Goal: Task Accomplishment & Management: Manage account settings

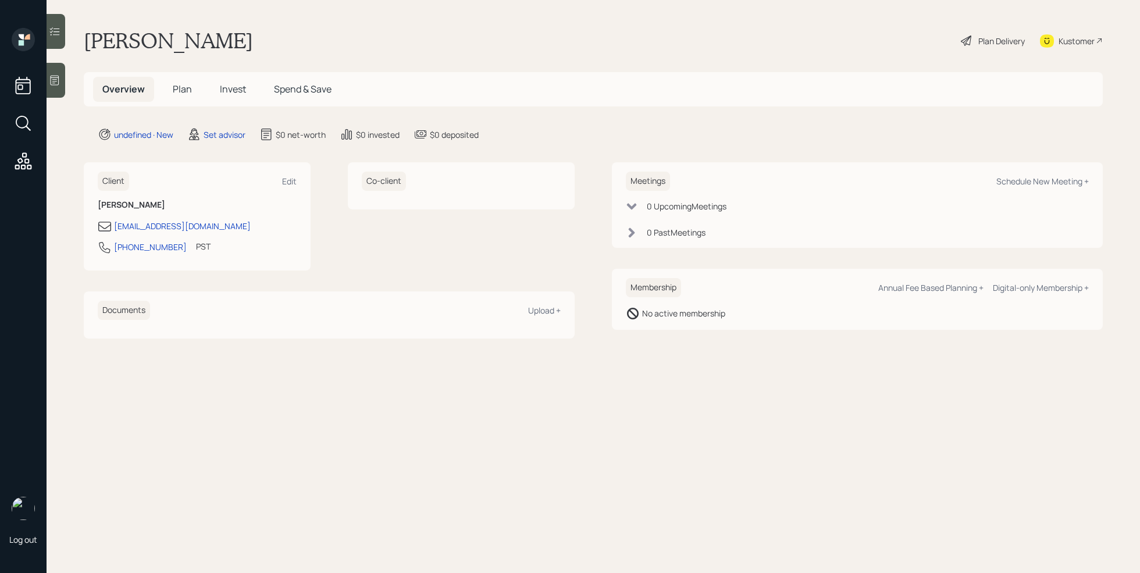
click at [58, 87] on div at bounding box center [56, 80] width 19 height 35
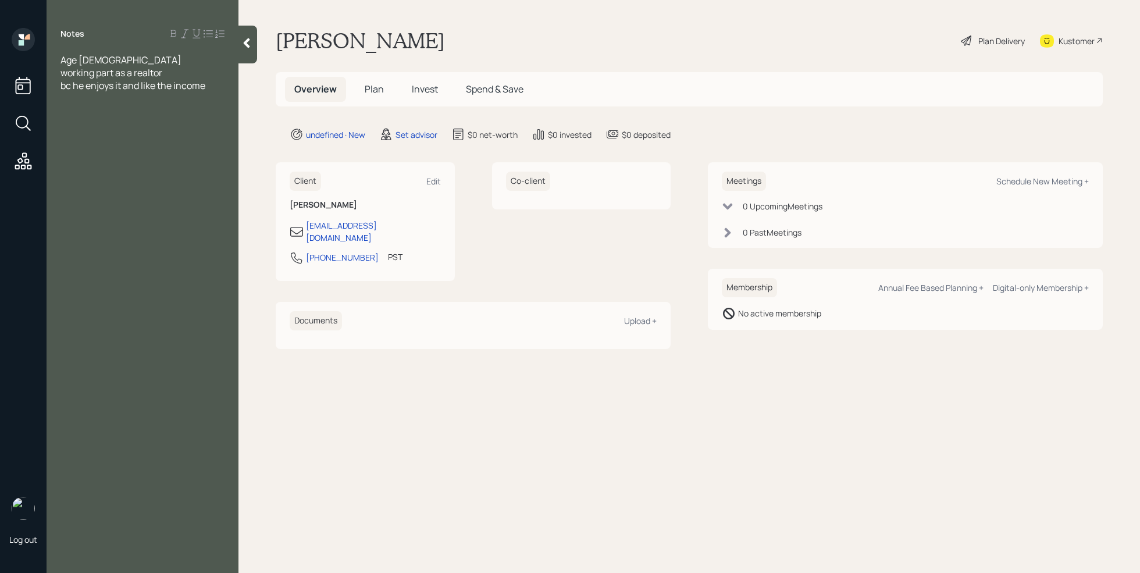
click at [62, 105] on div "Notes Age [DEMOGRAPHIC_DATA] working part as a realtor bc he enjoys it and like…" at bounding box center [143, 293] width 192 height 531
click at [62, 102] on div at bounding box center [142, 98] width 164 height 13
click at [216, 86] on div "bc he enjoys it and likes the income" at bounding box center [142, 85] width 164 height 13
click at [60, 111] on span "rv resort 6 months of the year" at bounding box center [122, 111] width 125 height 13
click at [231, 112] on div "Age [DEMOGRAPHIC_DATA] working part as a realtor bc he enjoys it and likes the …" at bounding box center [143, 99] width 192 height 90
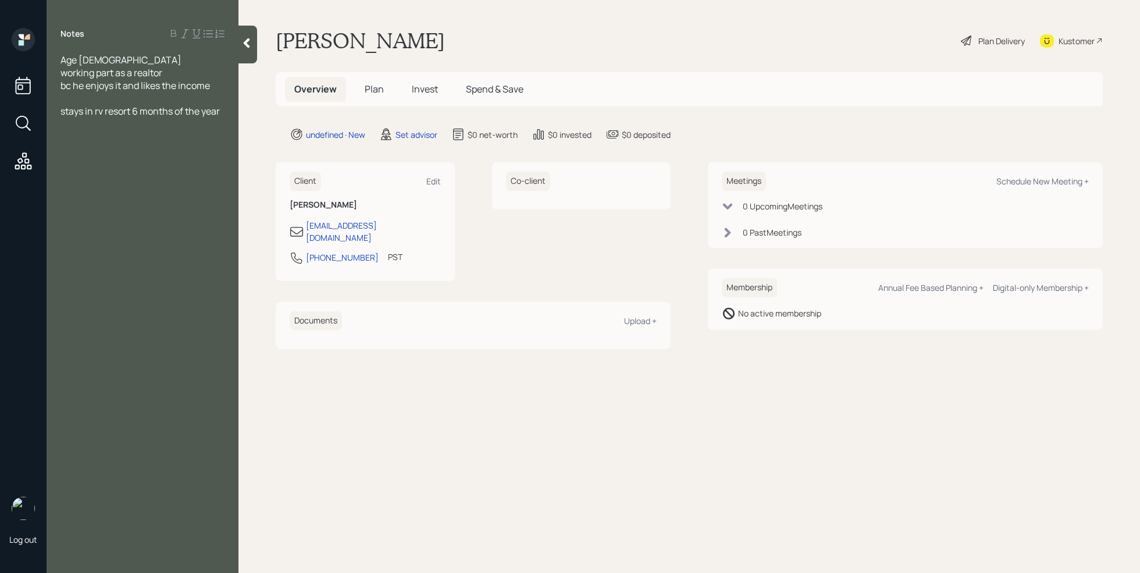
click at [220, 112] on span "stays in rv resort 6 months of the year" at bounding box center [139, 111] width 159 height 13
click at [74, 149] on div at bounding box center [142, 149] width 164 height 13
click at [97, 147] on div "Annuity" at bounding box center [142, 149] width 164 height 13
click at [152, 189] on div "SS- 1750 a month" at bounding box center [142, 187] width 164 height 13
click at [129, 158] on div at bounding box center [142, 162] width 164 height 13
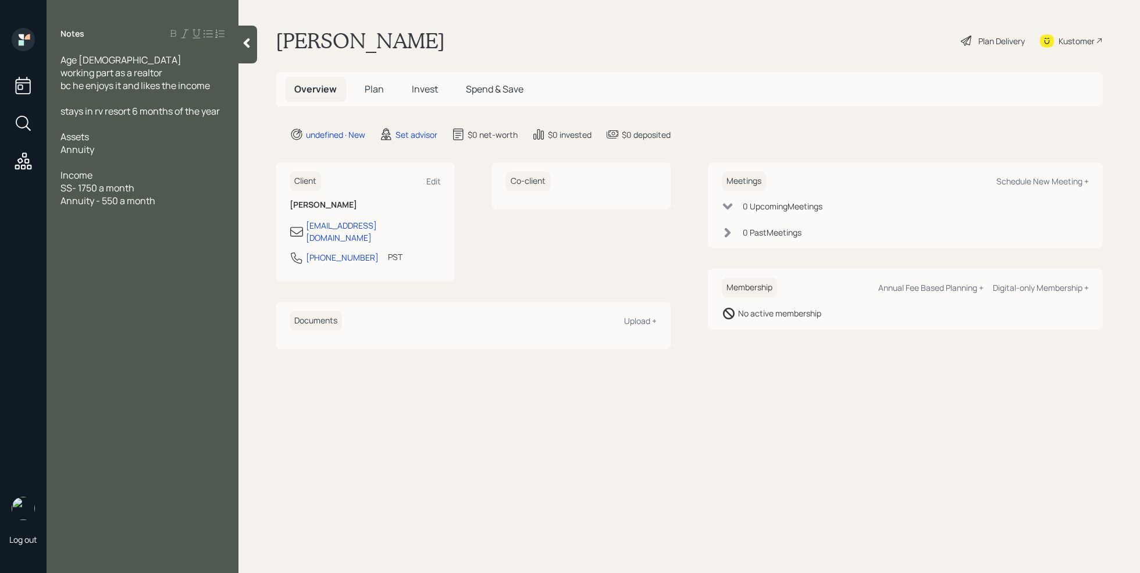
click at [113, 154] on div "Annuity" at bounding box center [142, 149] width 164 height 13
click at [175, 214] on div "Annuity - 550 a month" at bounding box center [142, 213] width 164 height 13
click at [143, 168] on div "ECC Stock-" at bounding box center [142, 162] width 164 height 13
click at [61, 175] on span "100k" at bounding box center [70, 175] width 20 height 13
click at [119, 179] on div "cash- 100k" at bounding box center [142, 175] width 164 height 13
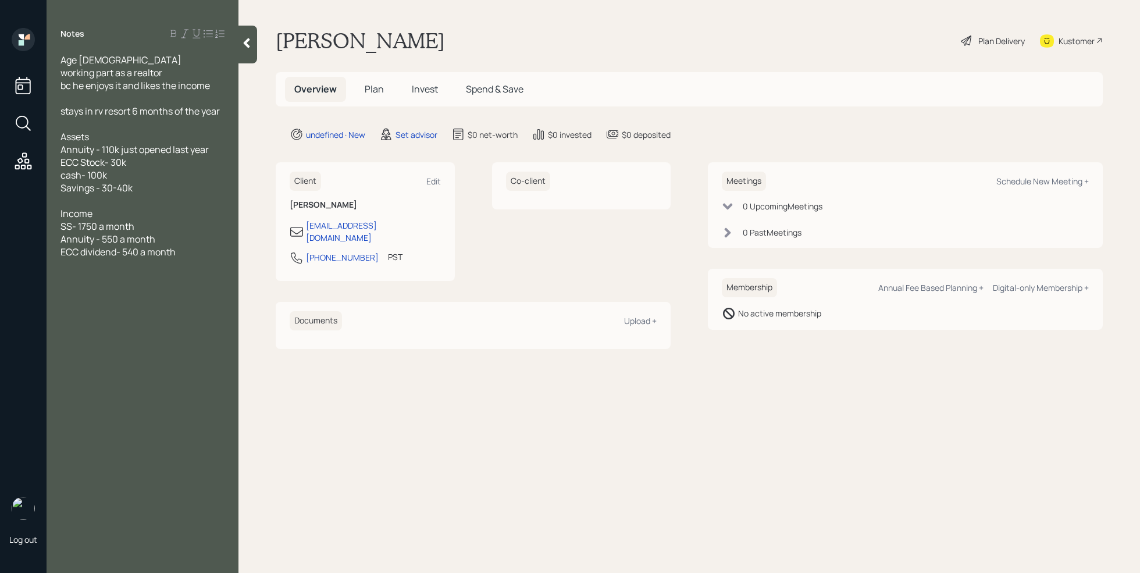
click at [116, 172] on div "cash- 100k" at bounding box center [142, 175] width 164 height 13
click at [182, 267] on div "ECC dividend- 540 a month" at bounding box center [142, 264] width 164 height 13
click at [114, 305] on div at bounding box center [142, 303] width 164 height 13
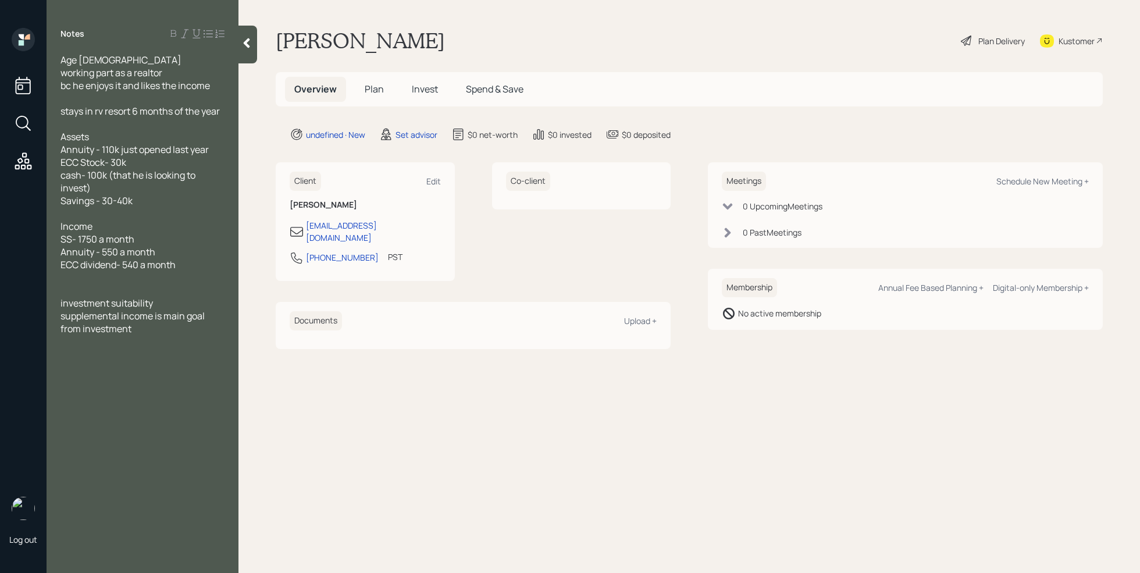
click at [73, 280] on div at bounding box center [142, 277] width 164 height 13
click at [70, 211] on div at bounding box center [142, 213] width 164 height 13
click at [72, 303] on div at bounding box center [142, 303] width 164 height 13
click at [122, 213] on span "property value -" at bounding box center [93, 213] width 67 height 13
click at [69, 300] on div at bounding box center [142, 303] width 164 height 13
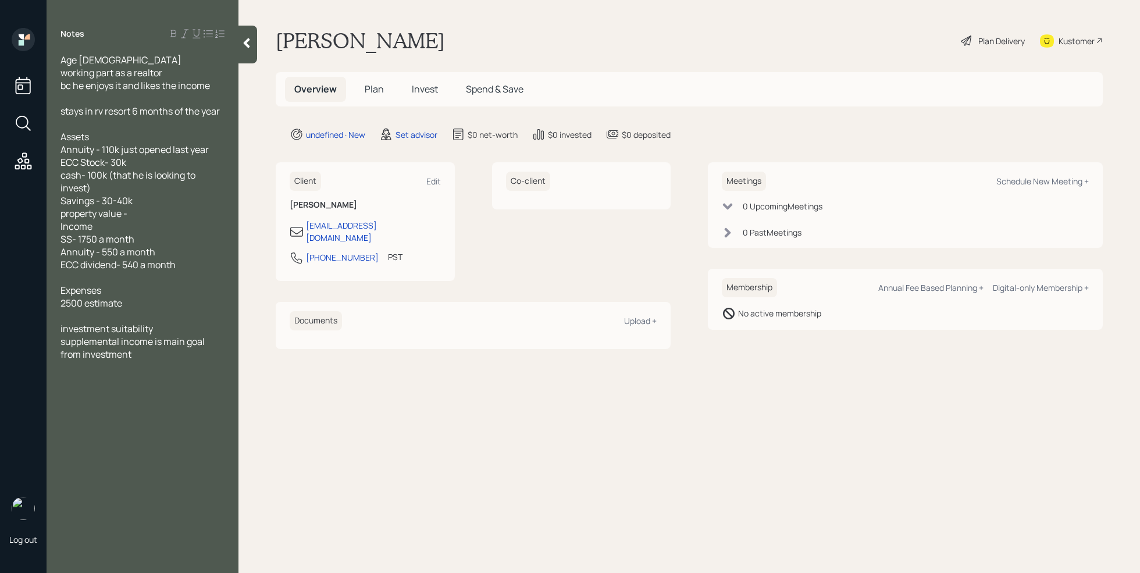
click at [75, 276] on div at bounding box center [142, 277] width 164 height 13
click at [136, 216] on div "property value -" at bounding box center [142, 213] width 164 height 13
click at [143, 219] on div "property value -" at bounding box center [142, 213] width 164 height 13
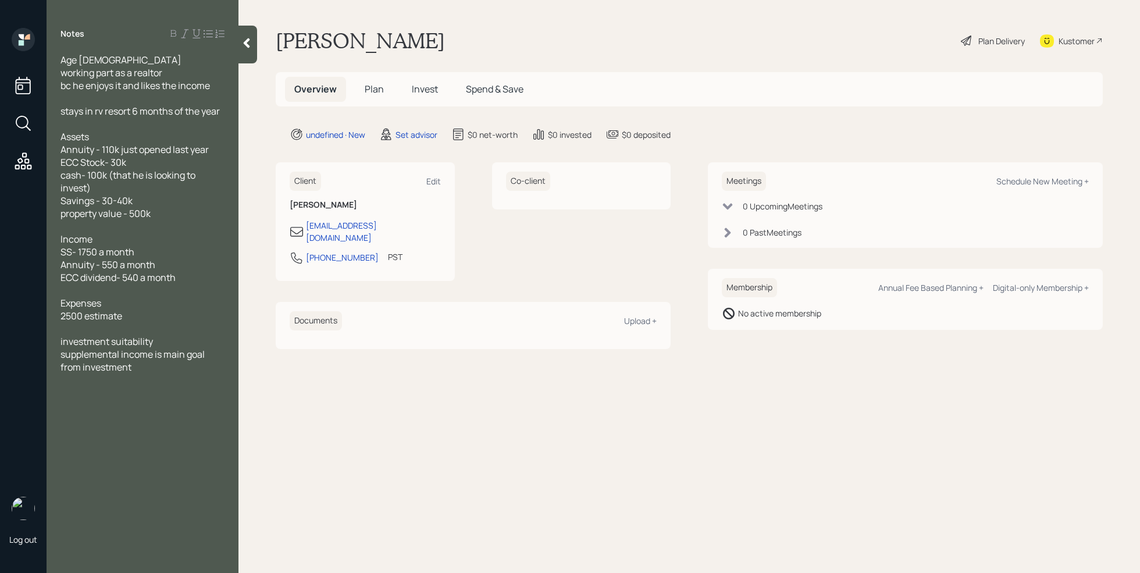
click at [121, 329] on div at bounding box center [142, 328] width 164 height 13
click at [141, 218] on span "property value - 500k" at bounding box center [105, 213] width 90 height 13
click at [70, 335] on span "investment suitability" at bounding box center [106, 341] width 92 height 13
click at [1044, 180] on div "Schedule New Meeting +" at bounding box center [1042, 181] width 92 height 11
select select "round-[PERSON_NAME]"
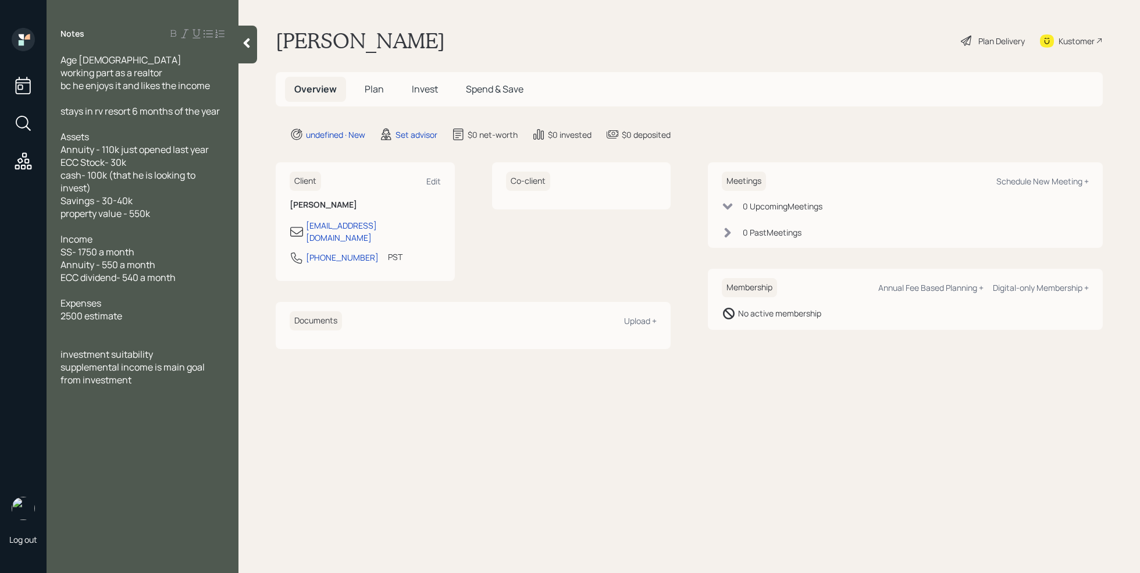
click at [145, 163] on div "ECC Stock- 30k" at bounding box center [142, 162] width 164 height 13
click at [141, 187] on div "cash- 100k (that he is looking to invest)" at bounding box center [142, 182] width 164 height 26
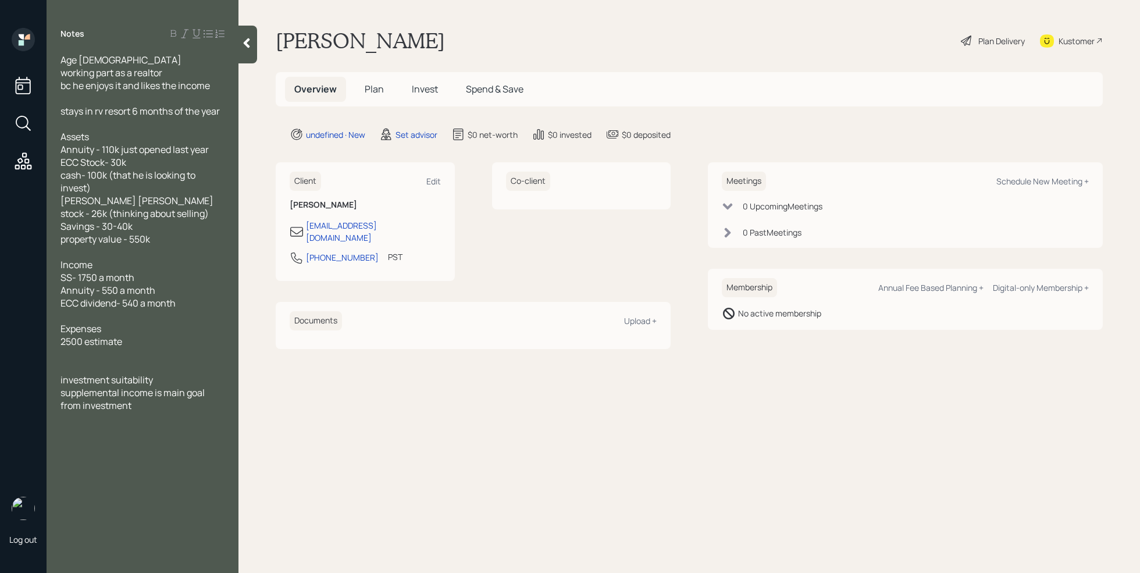
click at [250, 35] on div at bounding box center [247, 45] width 19 height 38
